Goal: Task Accomplishment & Management: Manage account settings

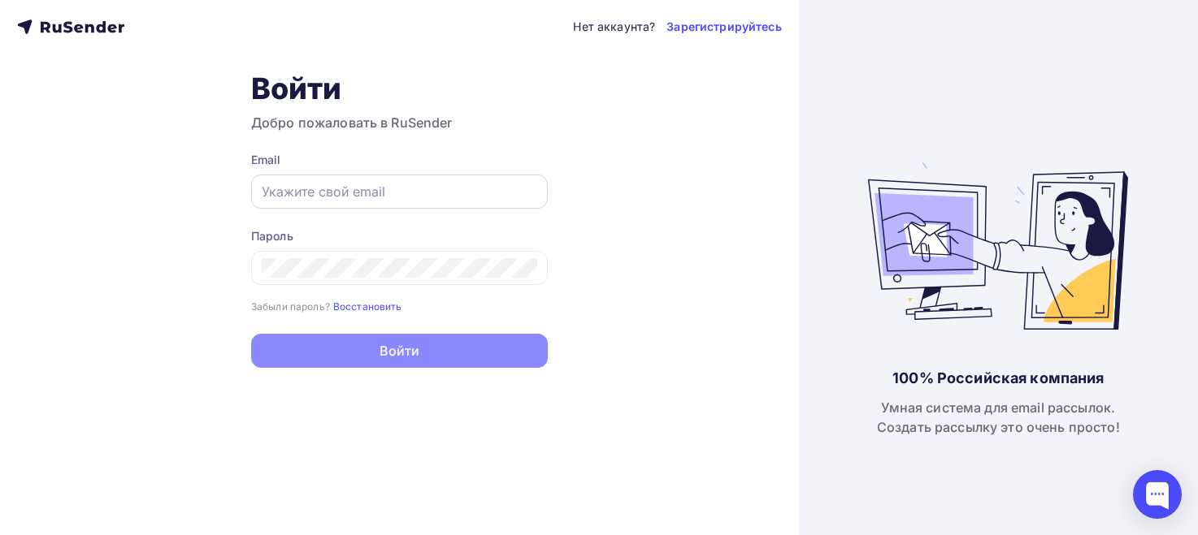
click at [342, 184] on input "text" at bounding box center [399, 191] width 275 height 19
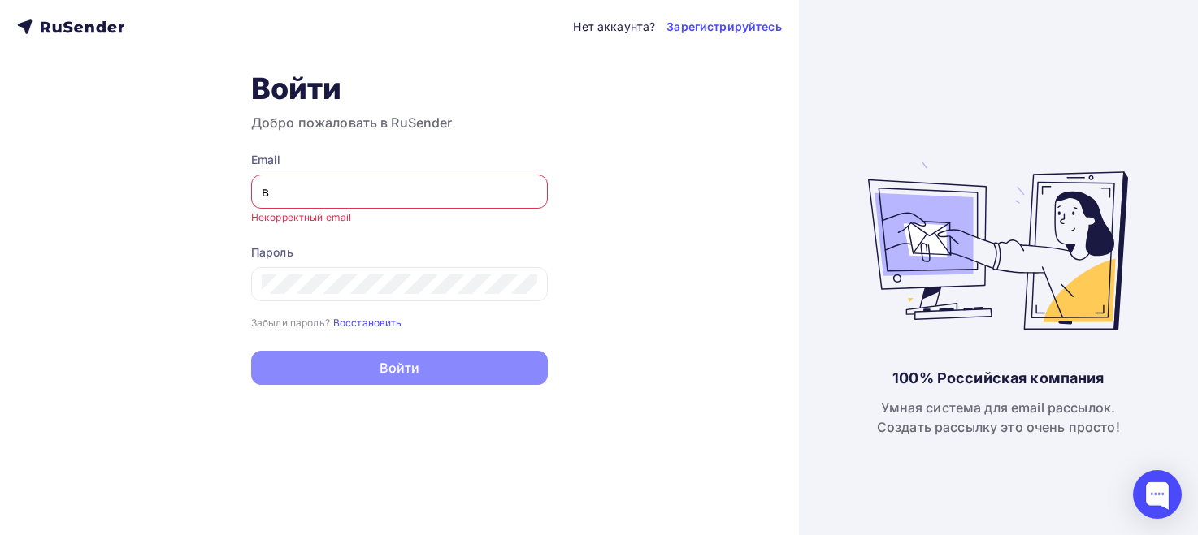
click at [342, 184] on input "в" at bounding box center [399, 191] width 275 height 19
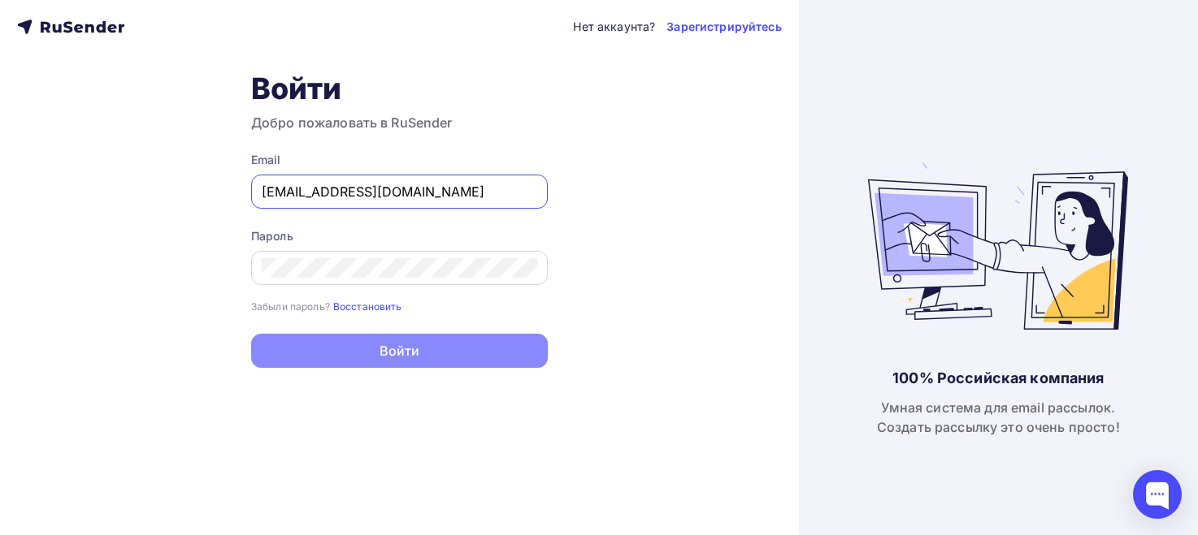
type input "[EMAIL_ADDRESS][DOMAIN_NAME]"
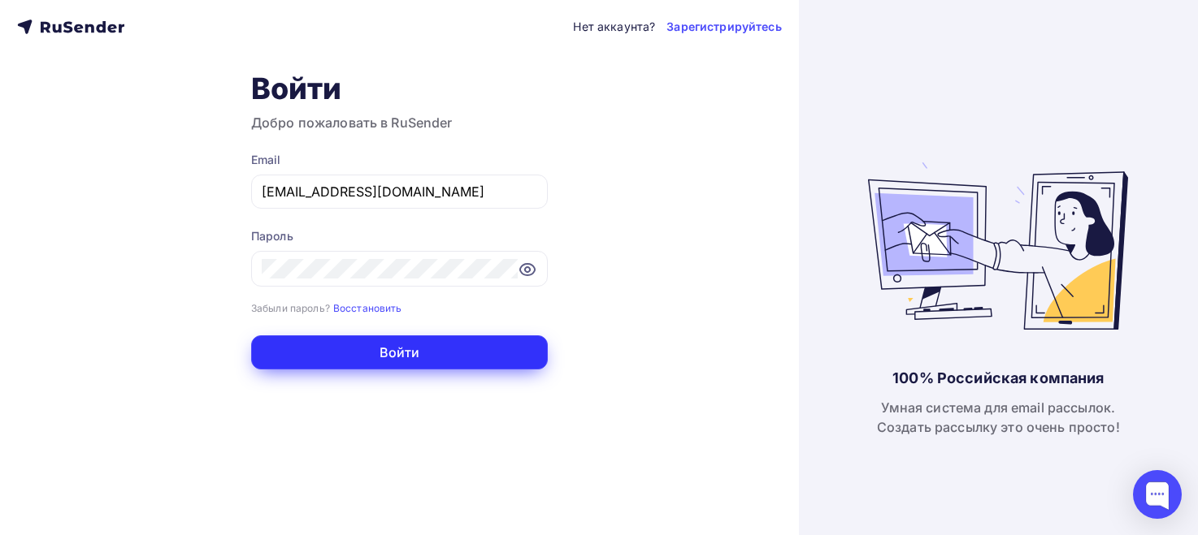
click at [423, 359] on button "Войти" at bounding box center [399, 353] width 297 height 34
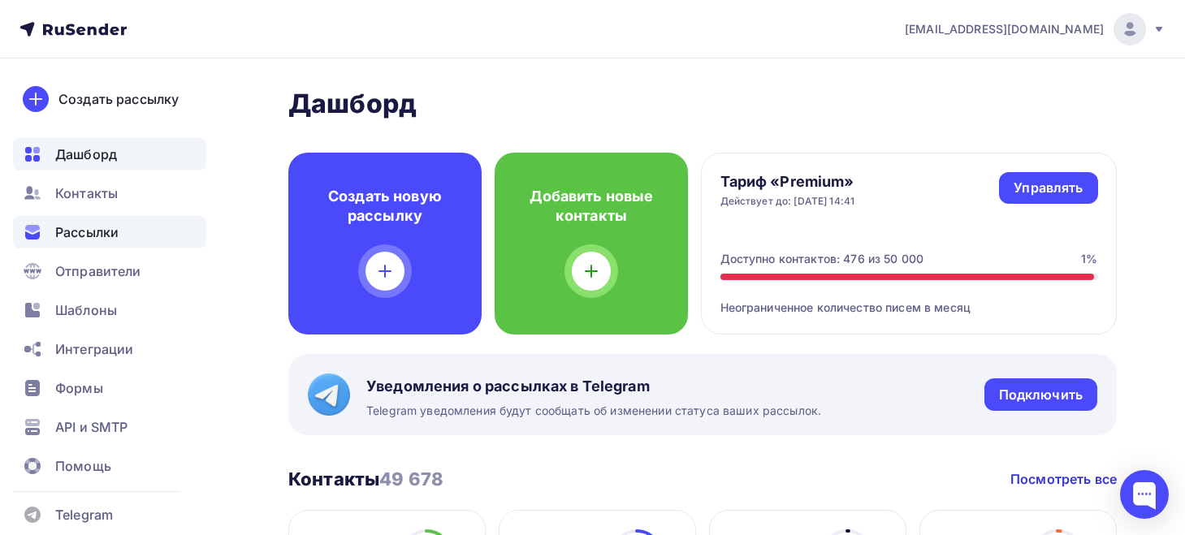
click at [89, 235] on span "Рассылки" at bounding box center [86, 232] width 63 height 19
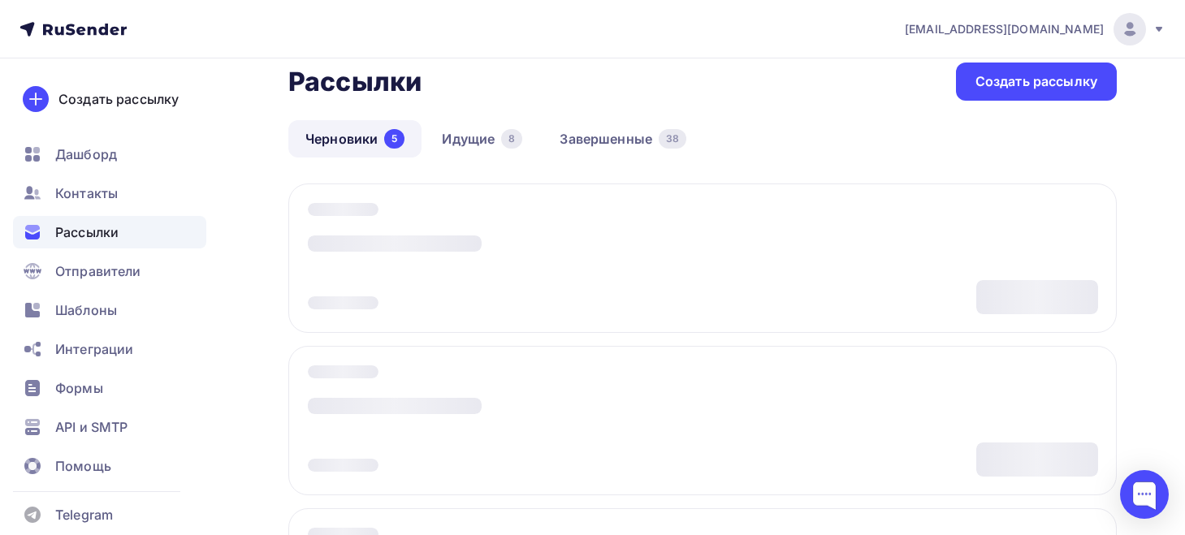
scroll to position [81, 0]
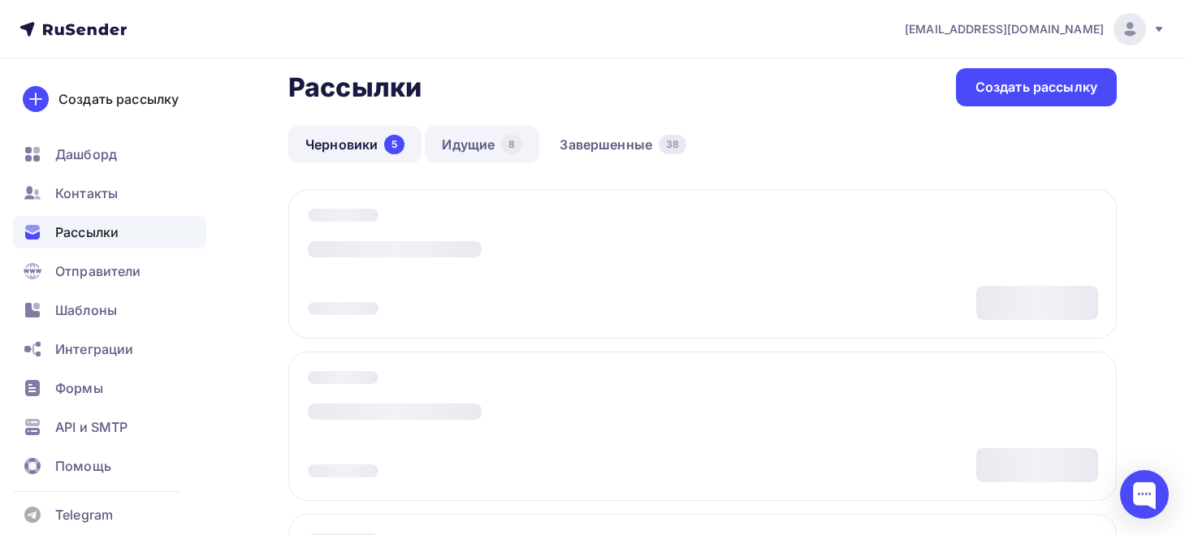
click at [457, 158] on link "Идущие 8" at bounding box center [482, 144] width 115 height 37
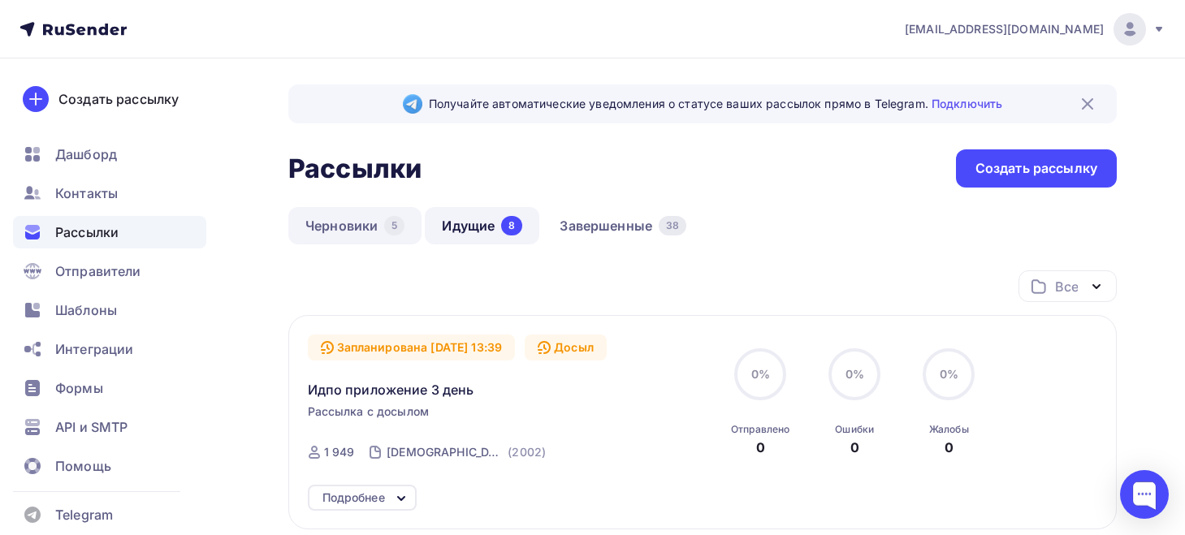
click at [356, 227] on link "Черновики 5" at bounding box center [354, 225] width 133 height 37
